Goal: Information Seeking & Learning: Learn about a topic

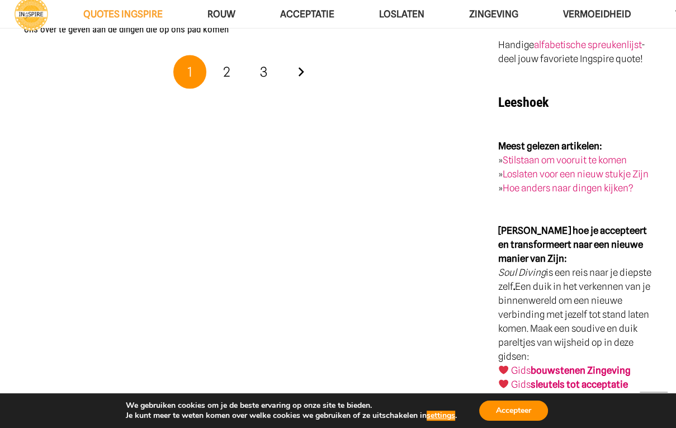
scroll to position [2014, 0]
click at [305, 56] on link "Volgende" at bounding box center [301, 72] width 34 height 34
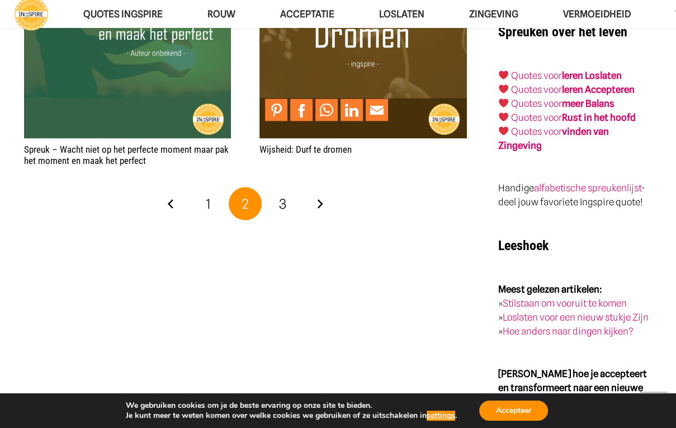
scroll to position [1879, 0]
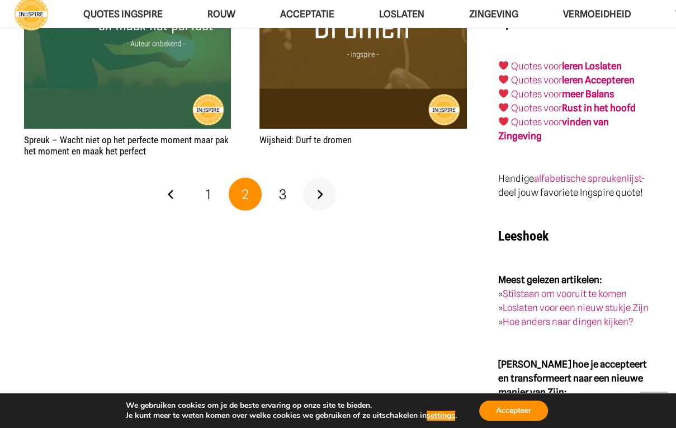
click at [318, 180] on link "Volgende" at bounding box center [320, 195] width 34 height 34
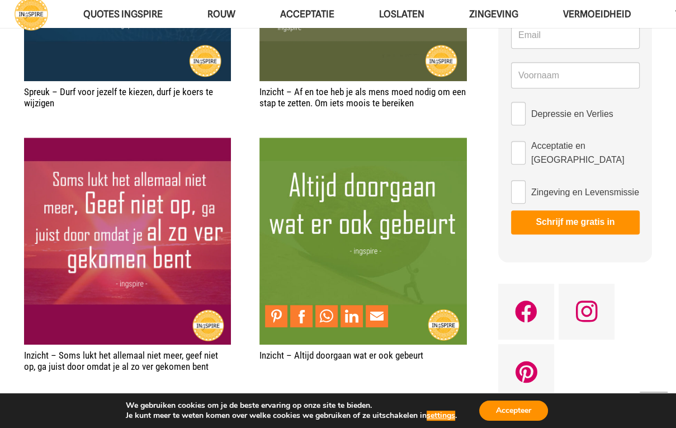
scroll to position [626, 0]
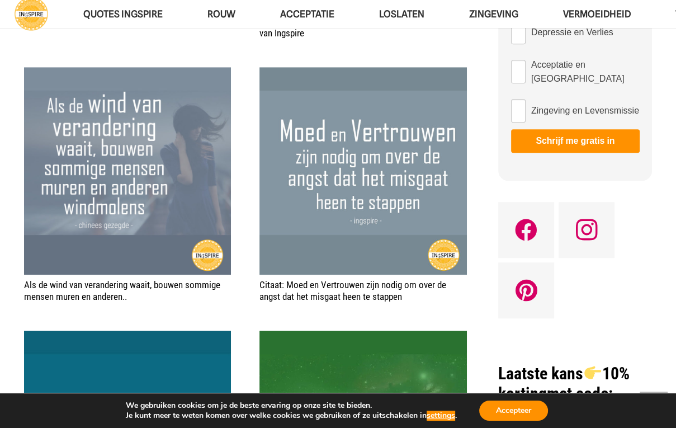
scroll to position [716, 0]
